Goal: Check status: Check status

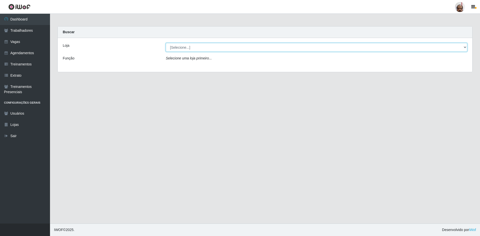
click at [464, 49] on select "[Selecione...] Mar Vermelho - Loja 05" at bounding box center [317, 47] width 302 height 9
select select "252"
click at [166, 43] on select "[Selecione...] Mar Vermelho - Loja 05" at bounding box center [317, 47] width 302 height 9
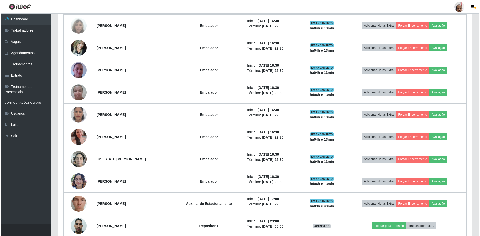
scroll to position [676, 0]
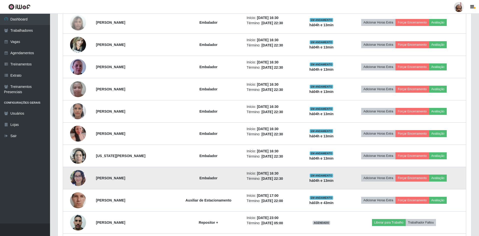
click at [79, 177] on img at bounding box center [78, 178] width 16 height 21
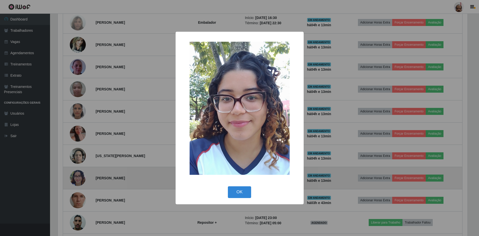
scroll to position [104, 411]
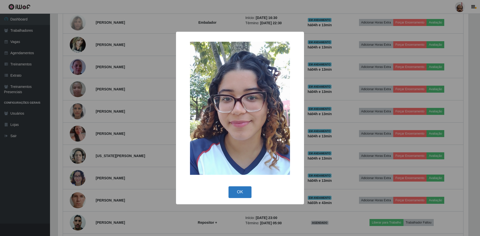
click at [238, 193] on button "OK" at bounding box center [240, 193] width 23 height 12
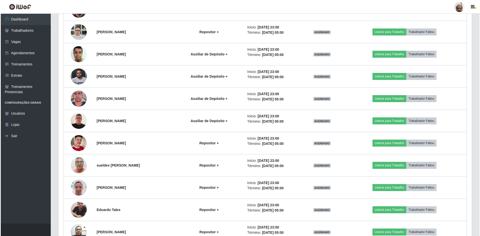
scroll to position [1026, 0]
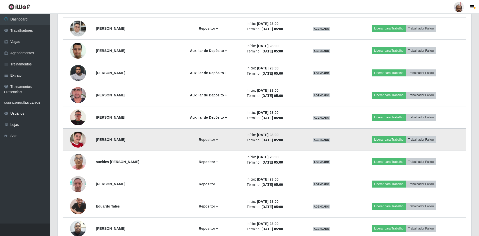
click at [80, 136] on img at bounding box center [78, 140] width 16 height 29
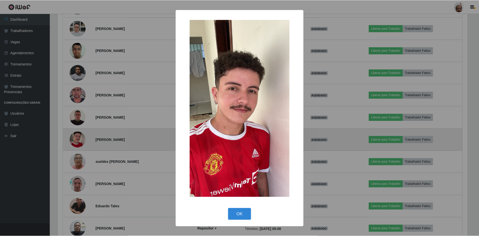
scroll to position [104, 411]
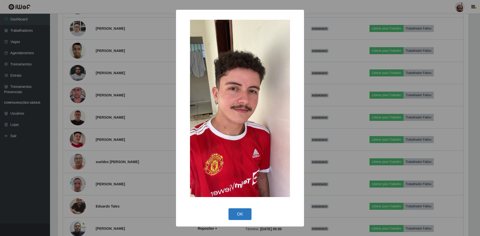
click at [242, 215] on button "OK" at bounding box center [240, 215] width 23 height 12
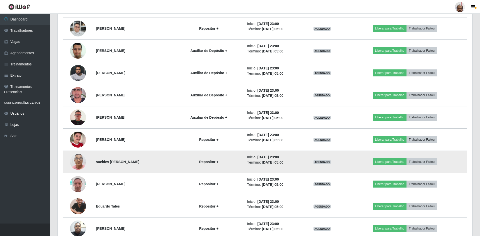
scroll to position [104, 414]
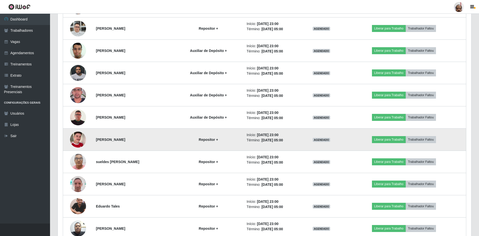
click at [76, 138] on img at bounding box center [78, 140] width 16 height 29
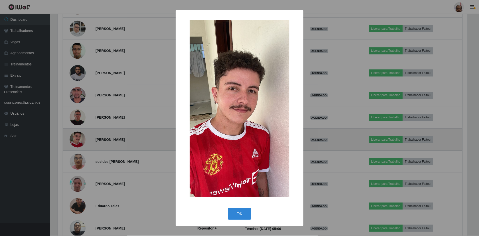
scroll to position [104, 411]
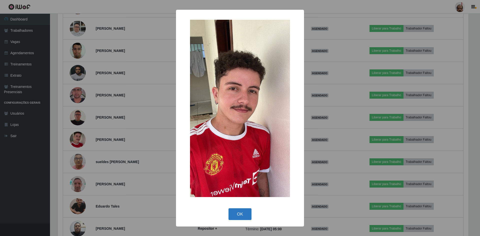
click at [239, 215] on button "OK" at bounding box center [240, 215] width 23 height 12
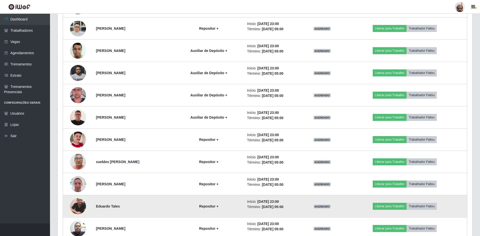
scroll to position [104, 414]
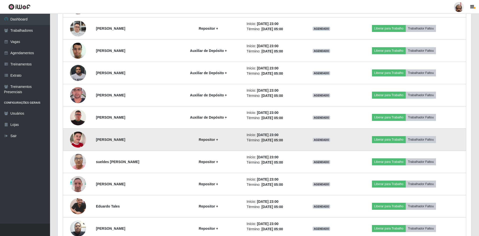
click at [75, 141] on img at bounding box center [78, 140] width 16 height 29
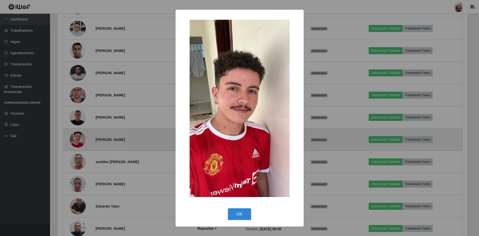
scroll to position [104, 411]
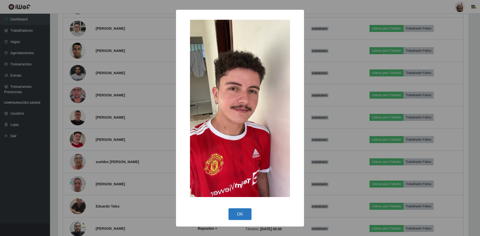
click at [242, 216] on button "OK" at bounding box center [240, 215] width 23 height 12
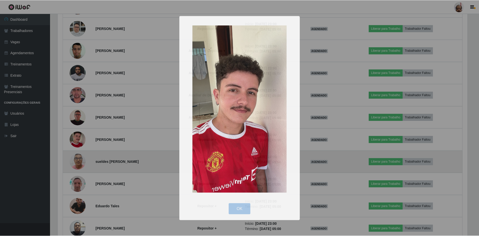
scroll to position [104, 414]
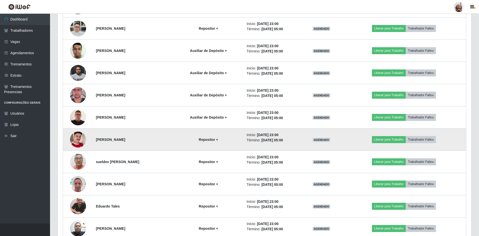
click at [79, 140] on img at bounding box center [78, 140] width 16 height 29
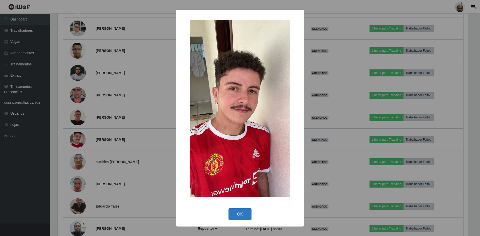
click at [239, 216] on button "OK" at bounding box center [240, 215] width 23 height 12
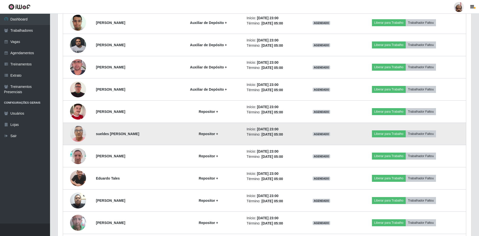
scroll to position [1098, 0]
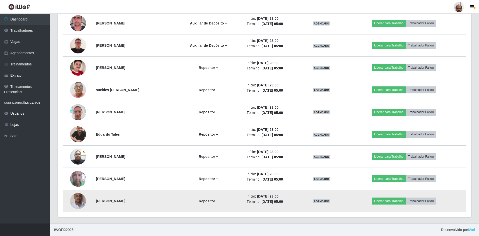
click at [80, 200] on img at bounding box center [78, 201] width 16 height 29
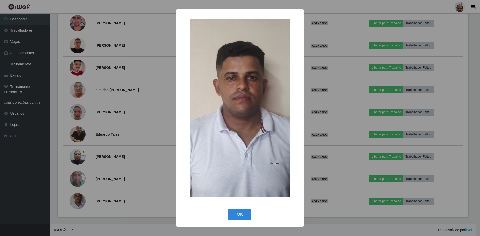
click at [229, 215] on button "OK" at bounding box center [240, 215] width 23 height 12
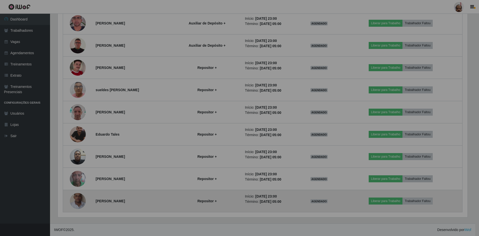
scroll to position [104, 414]
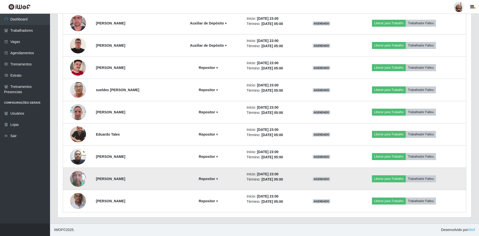
click at [70, 177] on img at bounding box center [78, 179] width 16 height 29
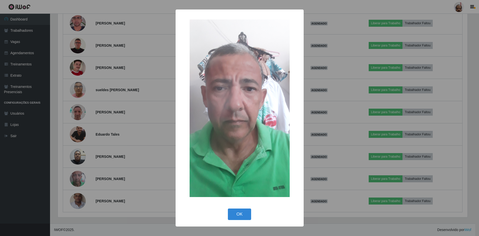
scroll to position [104, 411]
click at [242, 216] on button "OK" at bounding box center [240, 215] width 23 height 12
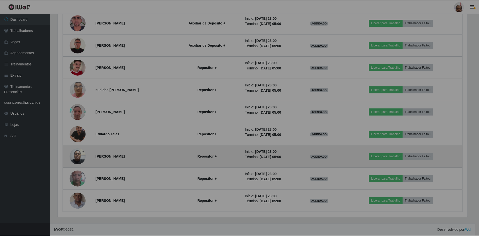
scroll to position [104, 414]
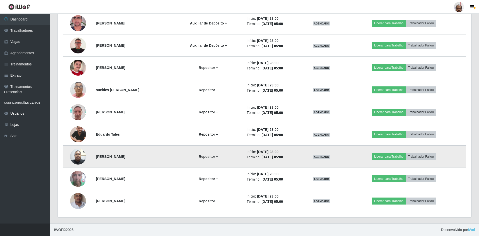
click at [80, 162] on img at bounding box center [78, 156] width 16 height 21
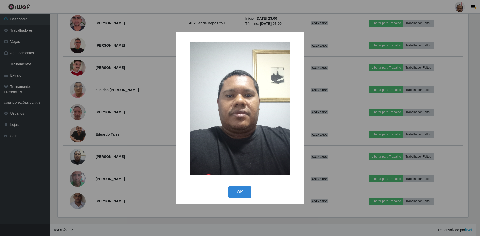
click at [240, 185] on div "OK Cancel" at bounding box center [240, 192] width 118 height 14
click at [77, 176] on div "× OK Cancel" at bounding box center [240, 118] width 480 height 236
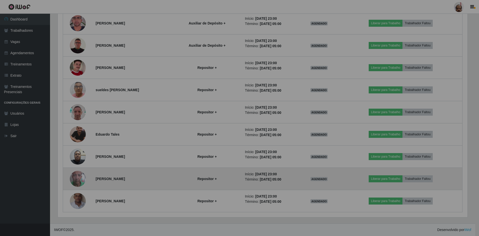
scroll to position [104, 414]
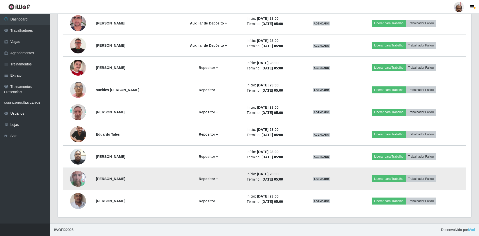
click at [78, 180] on img at bounding box center [78, 179] width 16 height 29
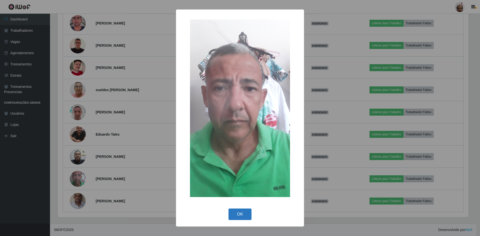
click at [233, 214] on button "OK" at bounding box center [240, 215] width 23 height 12
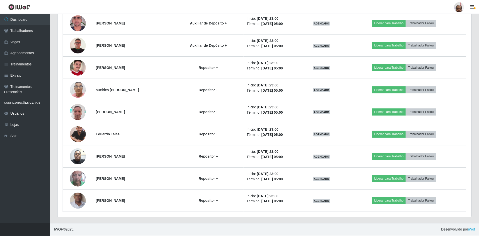
scroll to position [104, 414]
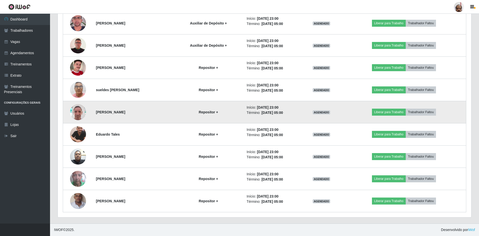
click at [79, 110] on img at bounding box center [78, 112] width 16 height 21
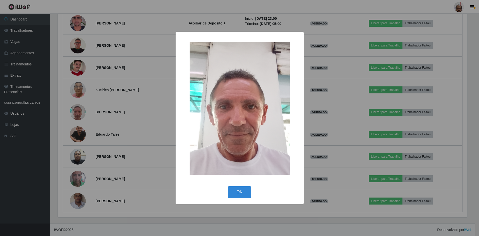
scroll to position [104, 411]
click at [241, 194] on button "OK" at bounding box center [240, 193] width 23 height 12
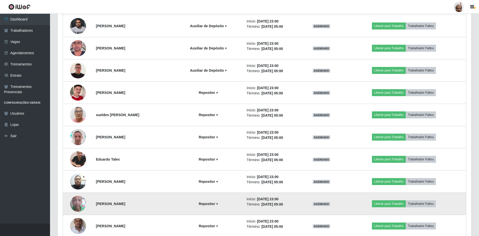
scroll to position [1098, 0]
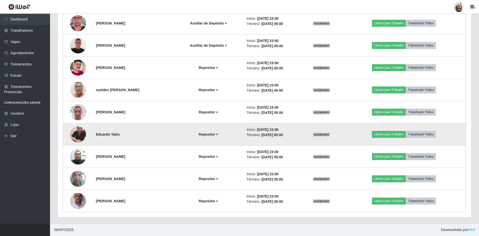
click at [73, 139] on img at bounding box center [78, 135] width 16 height 20
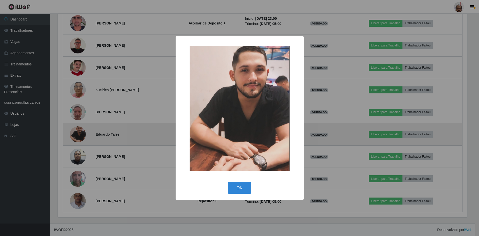
scroll to position [104, 411]
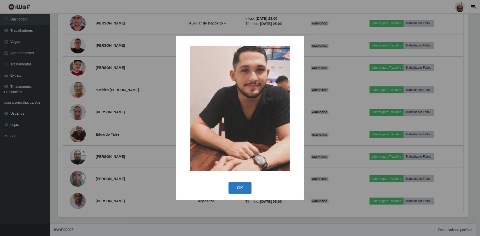
click at [251, 193] on button "OK" at bounding box center [240, 188] width 23 height 12
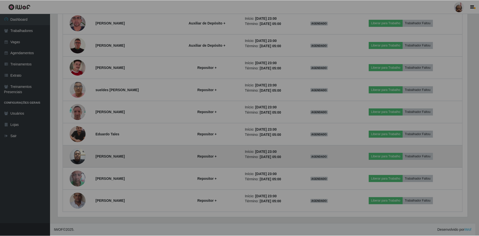
scroll to position [250111, 249802]
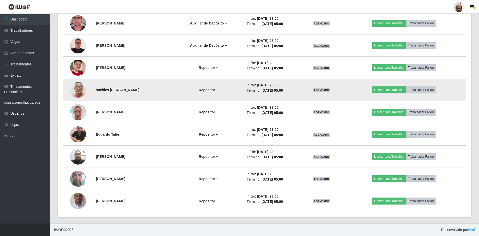
click at [78, 91] on img at bounding box center [78, 89] width 16 height 21
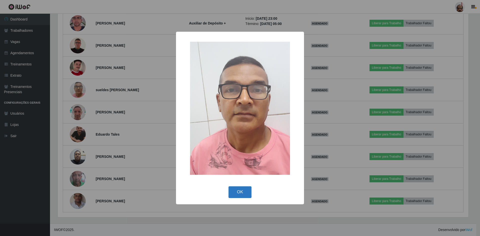
click at [242, 191] on button "OK" at bounding box center [240, 193] width 23 height 12
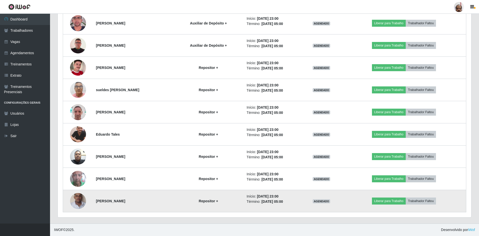
click at [78, 198] on img at bounding box center [78, 201] width 16 height 29
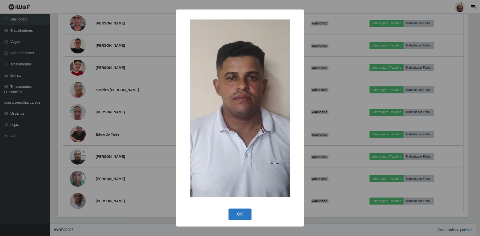
click at [244, 212] on button "OK" at bounding box center [240, 215] width 23 height 12
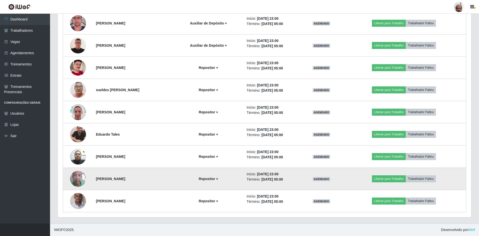
click at [76, 179] on img at bounding box center [78, 179] width 16 height 29
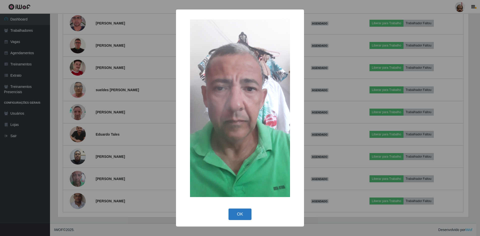
click at [245, 215] on button "OK" at bounding box center [240, 215] width 23 height 12
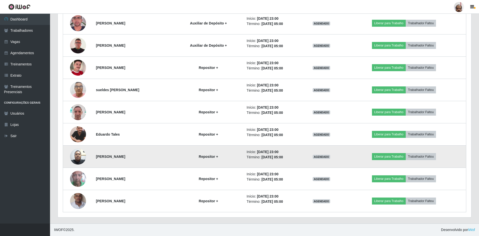
click at [75, 156] on img at bounding box center [78, 156] width 16 height 21
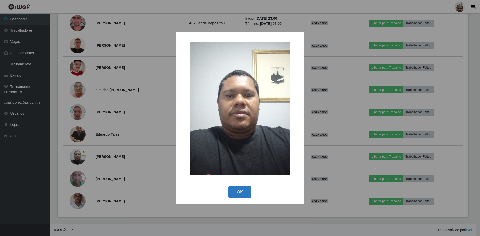
click at [246, 194] on button "OK" at bounding box center [240, 193] width 23 height 12
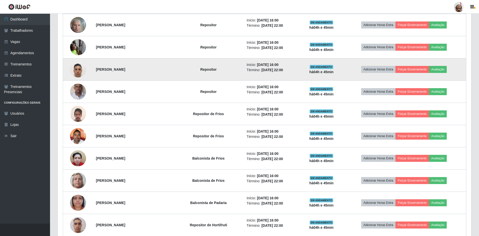
click at [78, 75] on img at bounding box center [78, 69] width 16 height 21
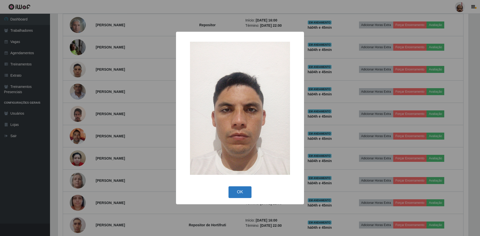
click at [243, 191] on button "OK" at bounding box center [240, 193] width 23 height 12
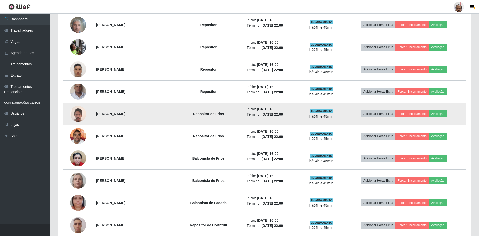
click at [80, 116] on img at bounding box center [78, 114] width 16 height 16
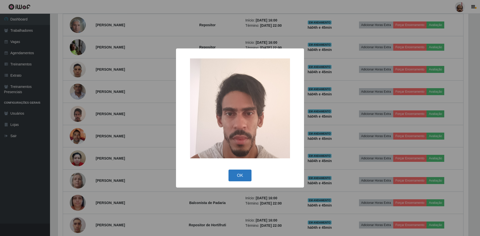
click at [241, 175] on button "OK" at bounding box center [240, 176] width 23 height 12
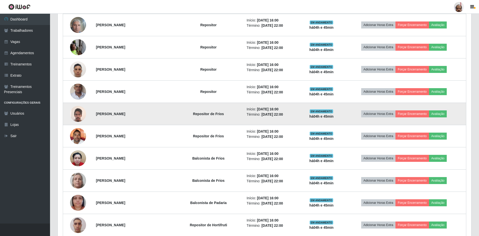
click at [72, 119] on img at bounding box center [78, 114] width 16 height 16
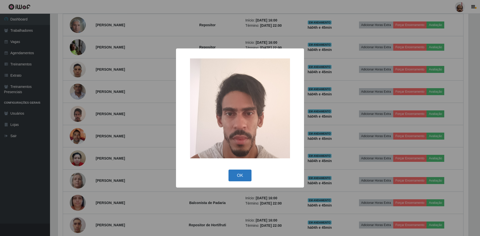
click at [237, 176] on button "OK" at bounding box center [240, 176] width 23 height 12
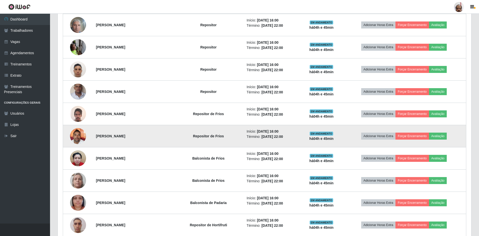
click at [76, 139] on img at bounding box center [78, 136] width 16 height 21
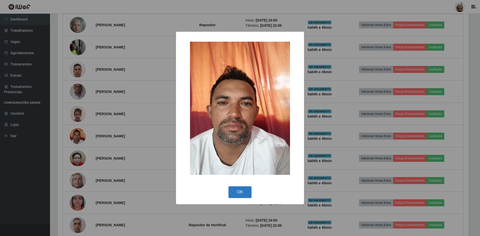
click at [241, 195] on button "OK" at bounding box center [240, 193] width 23 height 12
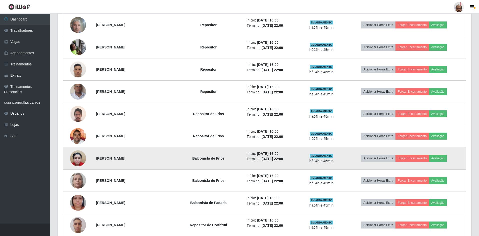
click at [76, 160] on img at bounding box center [78, 158] width 16 height 21
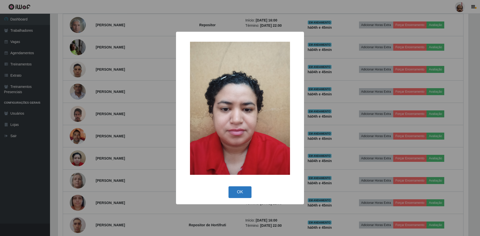
click at [241, 193] on button "OK" at bounding box center [240, 193] width 23 height 12
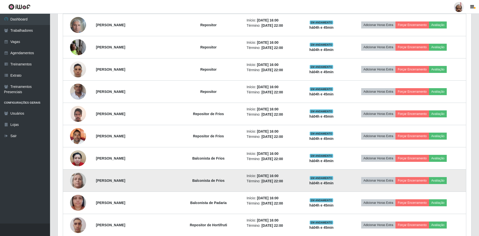
click at [73, 183] on img at bounding box center [78, 181] width 16 height 36
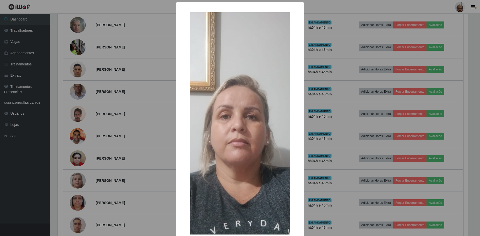
click at [138, 175] on div "× OK Cancel" at bounding box center [240, 118] width 480 height 236
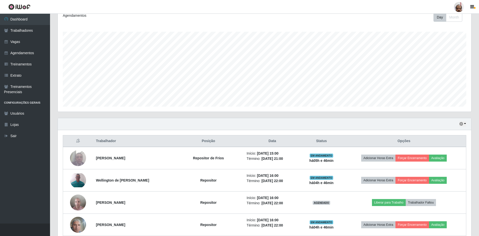
scroll to position [0, 0]
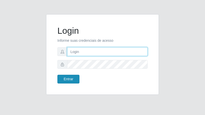
type input "[EMAIL_ADDRESS][DOMAIN_NAME]"
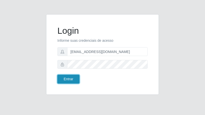
click at [63, 77] on button "Entrar" at bounding box center [68, 79] width 22 height 9
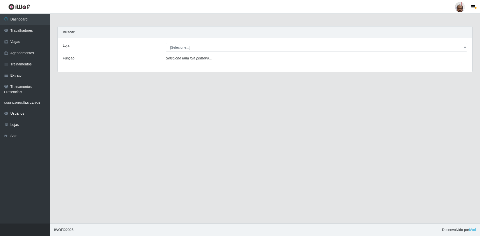
click at [204, 47] on div "[Selecione...] Mar Vermelho - Loja 05" at bounding box center [316, 47] width 309 height 9
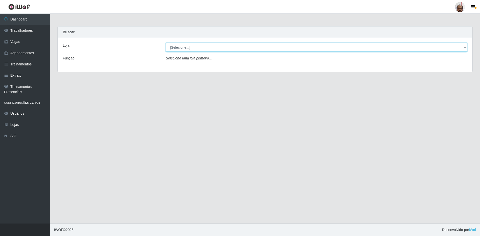
click at [204, 47] on select "[Selecione...] Mar Vermelho - Loja 05" at bounding box center [317, 47] width 302 height 9
select select "252"
click at [166, 43] on select "[Selecione...] Mar Vermelho - Loja 05" at bounding box center [317, 47] width 302 height 9
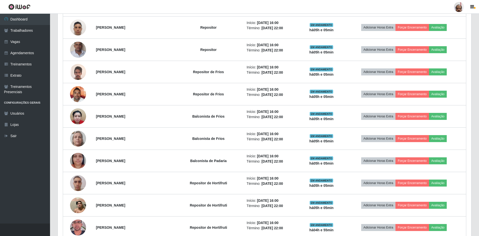
scroll to position [325, 0]
